Goal: Find specific fact: Find contact information

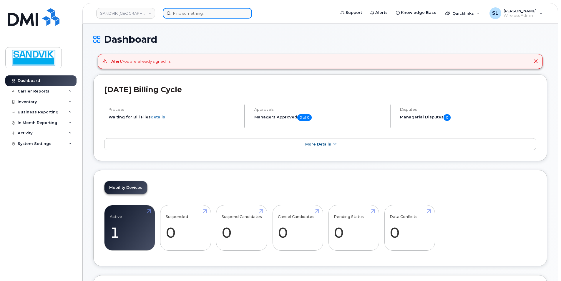
click at [193, 11] on input at bounding box center [207, 13] width 89 height 11
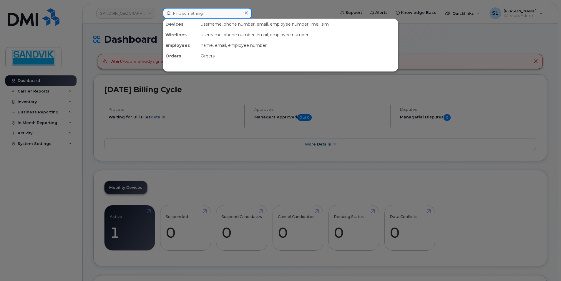
drag, startPoint x: 194, startPoint y: 15, endPoint x: 191, endPoint y: 16, distance: 3.4
paste input "905 327-6408"
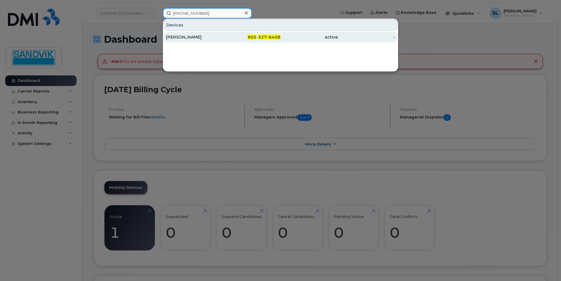
type input "905 327-6408"
click at [194, 38] on div "[PERSON_NAME]" at bounding box center [194, 37] width 57 height 6
